Goal: Check status: Check status

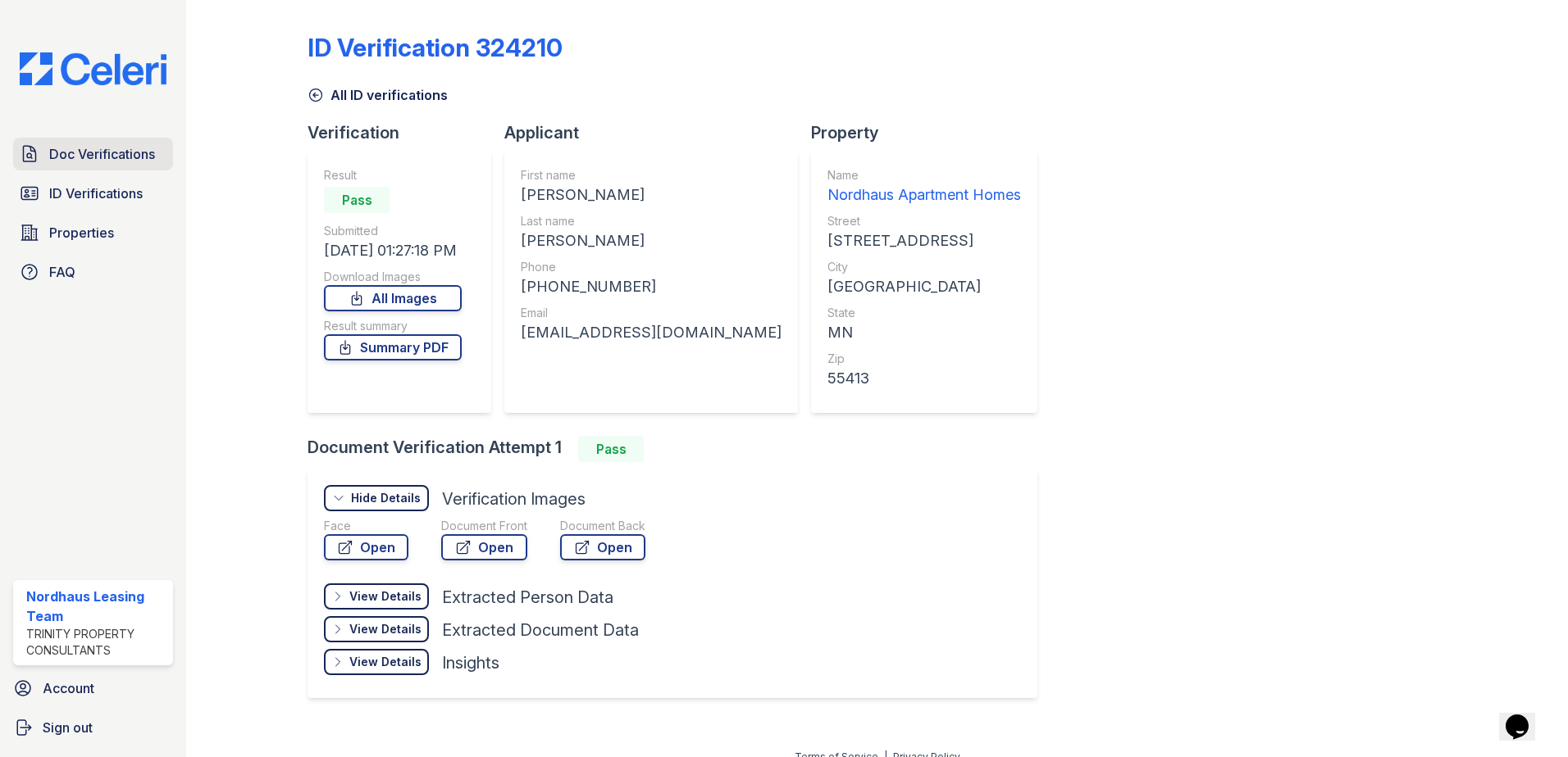
click at [132, 152] on span "Doc Verifications" at bounding box center [102, 154] width 106 height 20
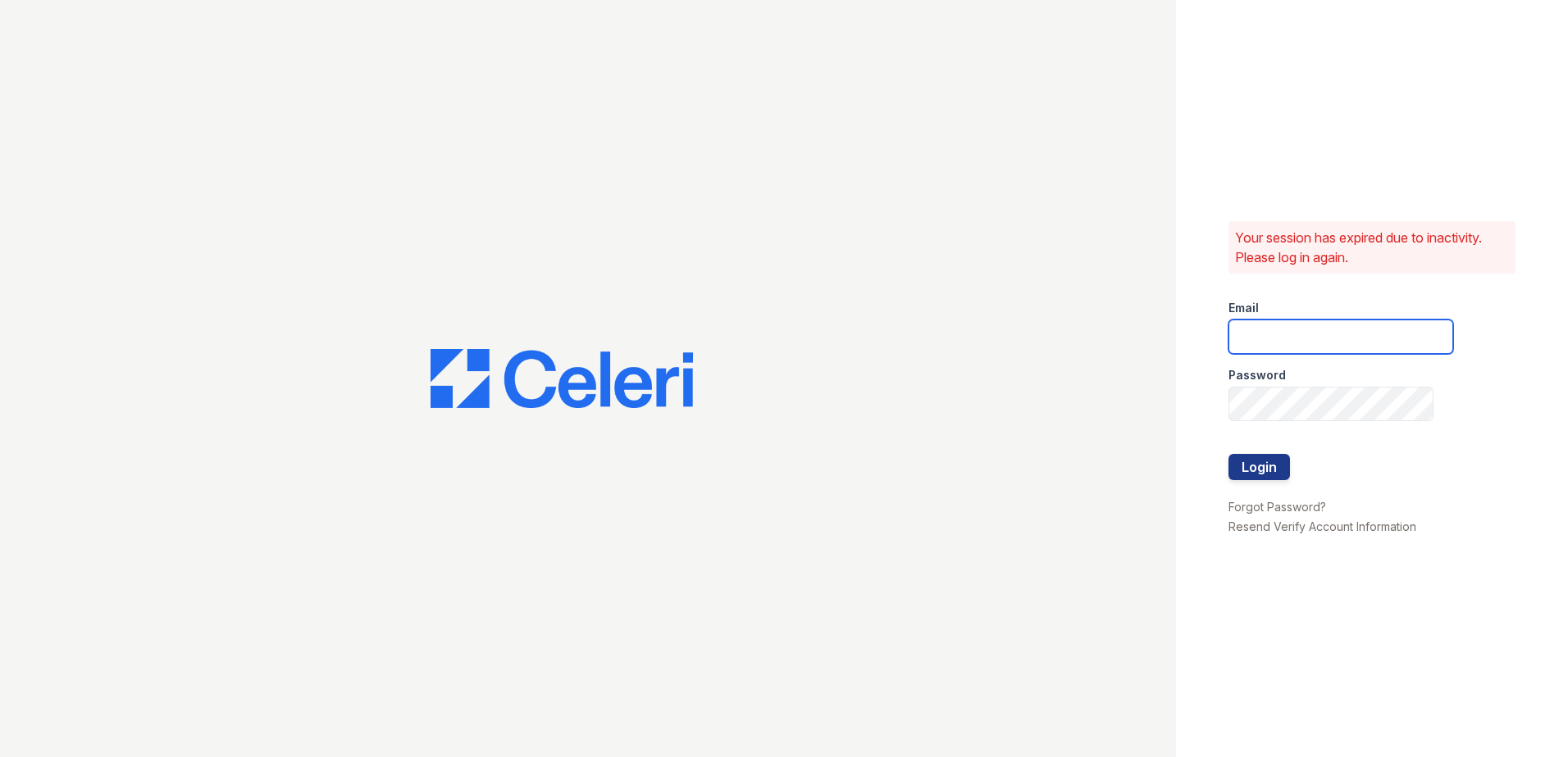
type input "[EMAIL_ADDRESS][DOMAIN_NAME]"
click at [1264, 469] on button "Login" at bounding box center [1259, 467] width 62 height 27
